Goal: Entertainment & Leisure: Consume media (video, audio)

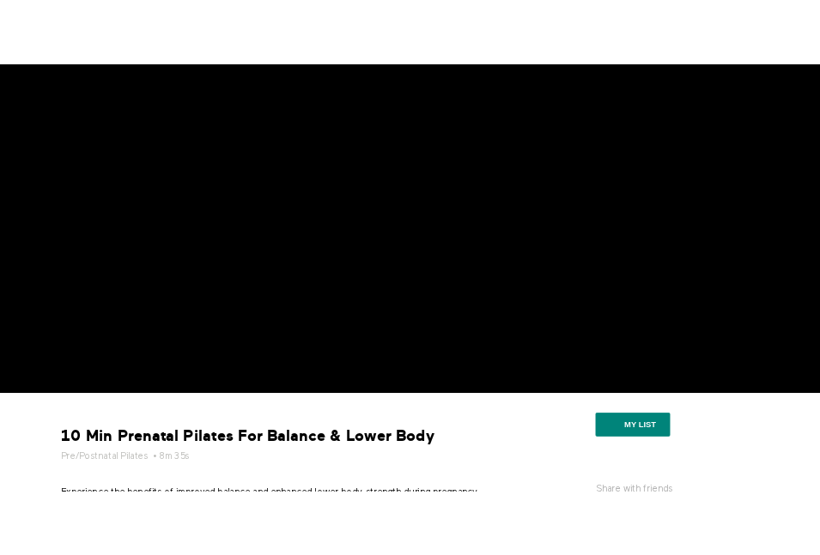
scroll to position [96, 0]
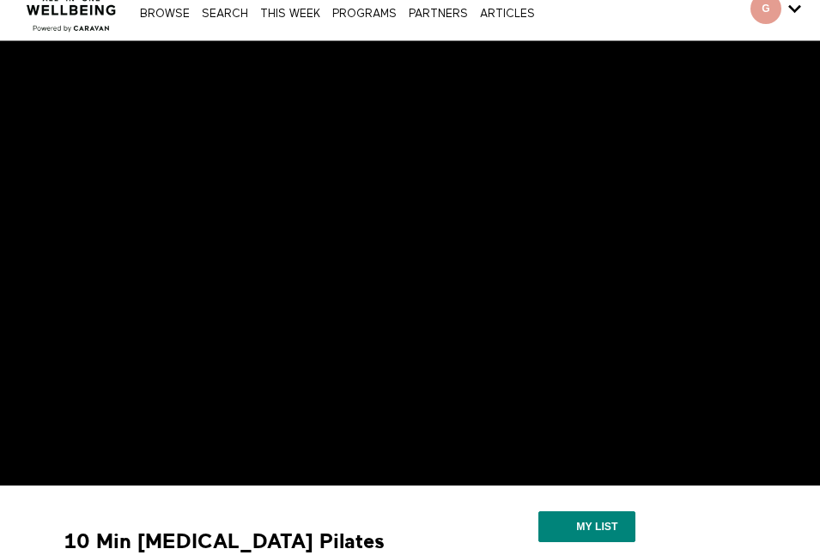
scroll to position [82, 0]
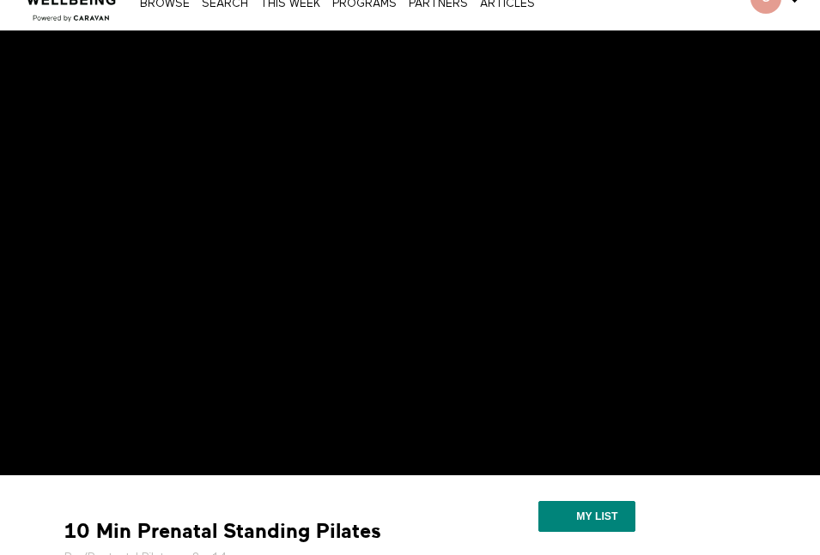
scroll to position [62, 0]
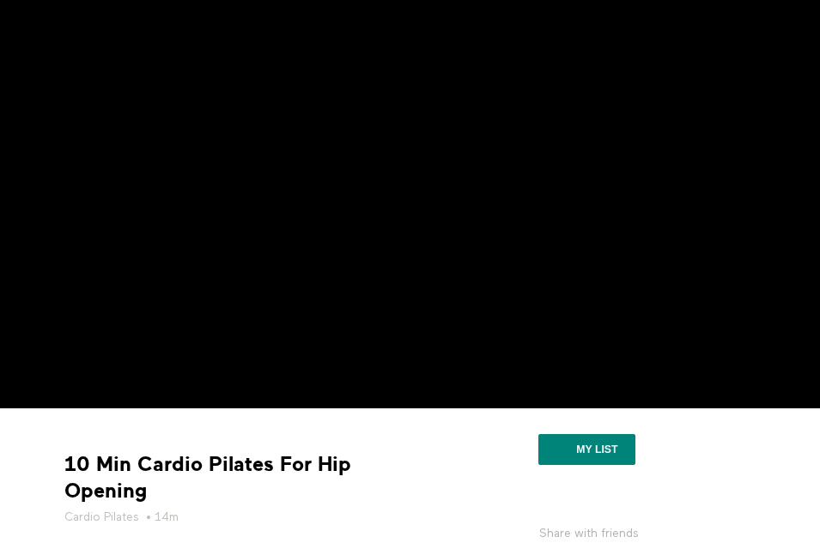
scroll to position [128, 0]
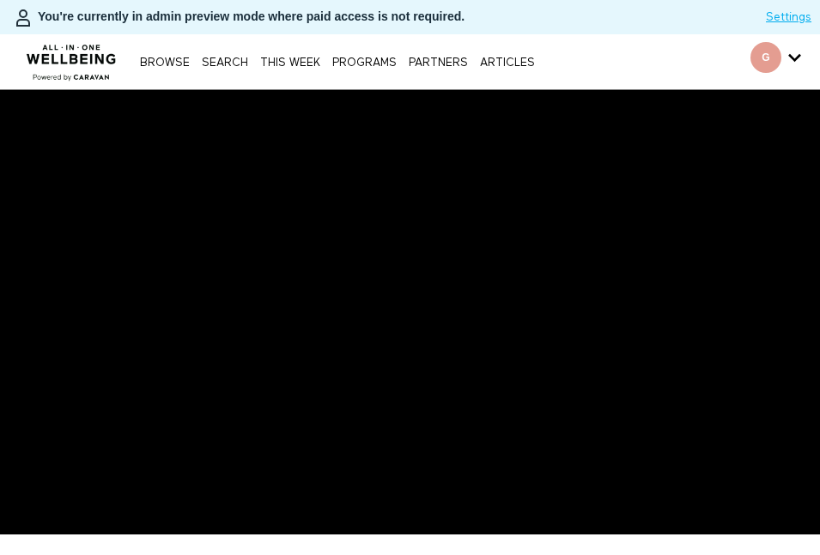
scroll to position [128, 0]
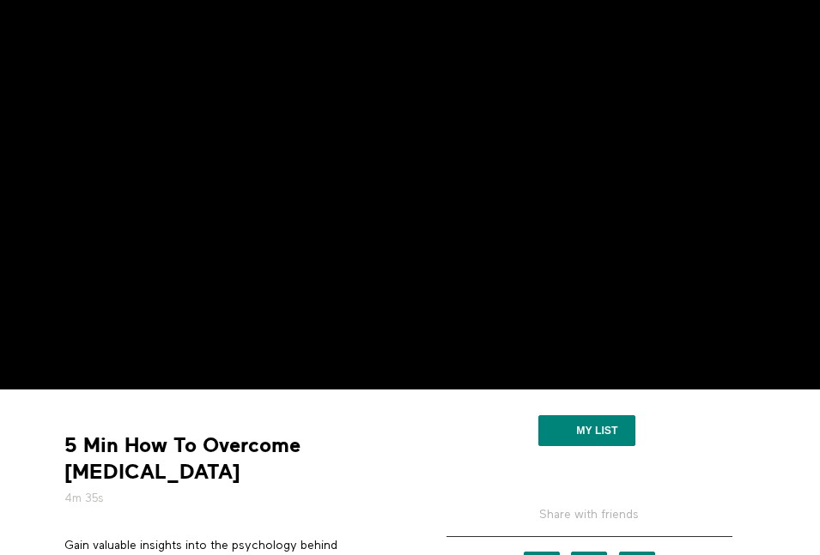
scroll to position [148, 0]
